Goal: Transaction & Acquisition: Purchase product/service

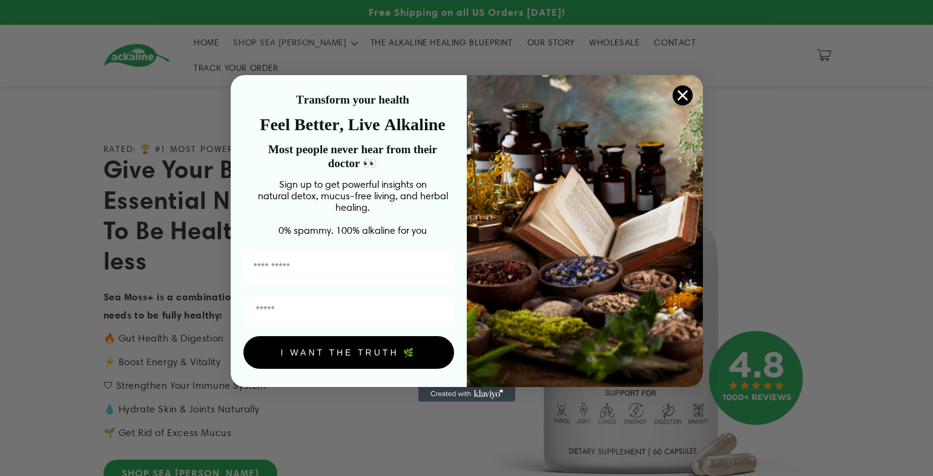
click at [681, 97] on circle "Close dialog" at bounding box center [682, 95] width 20 height 20
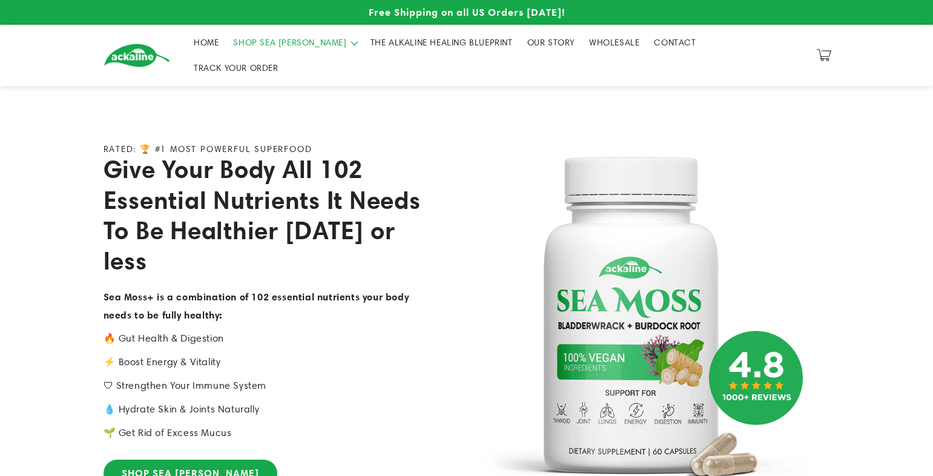
click at [312, 50] on summary "SHOP SEA [PERSON_NAME]" at bounding box center [294, 42] width 137 height 25
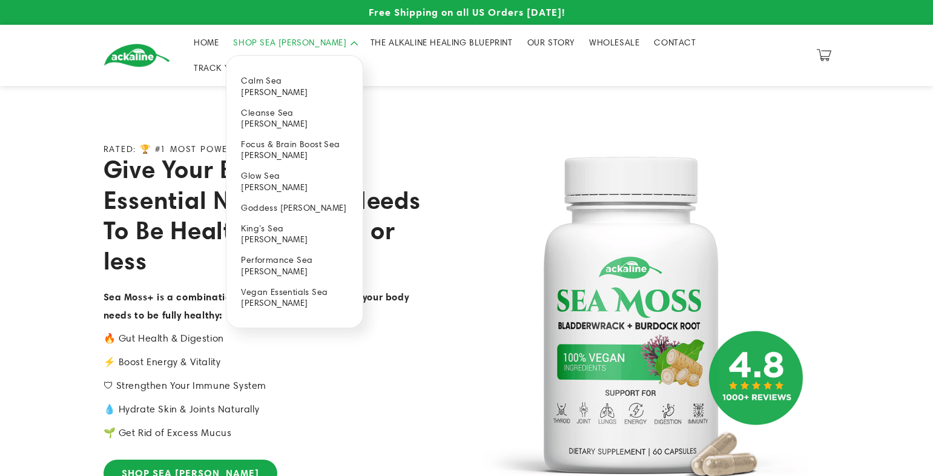
click at [285, 102] on link "Cleanse Sea [PERSON_NAME]" at bounding box center [295, 117] width 136 height 31
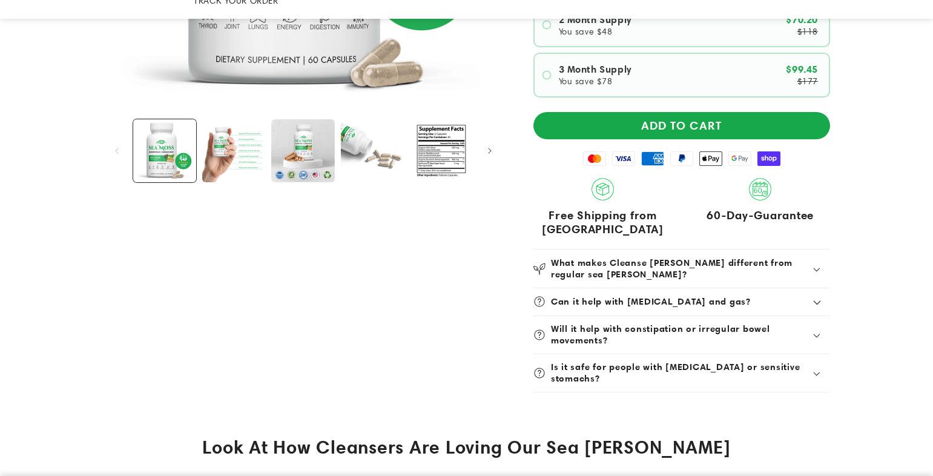
scroll to position [424, 0]
